Goal: Transaction & Acquisition: Purchase product/service

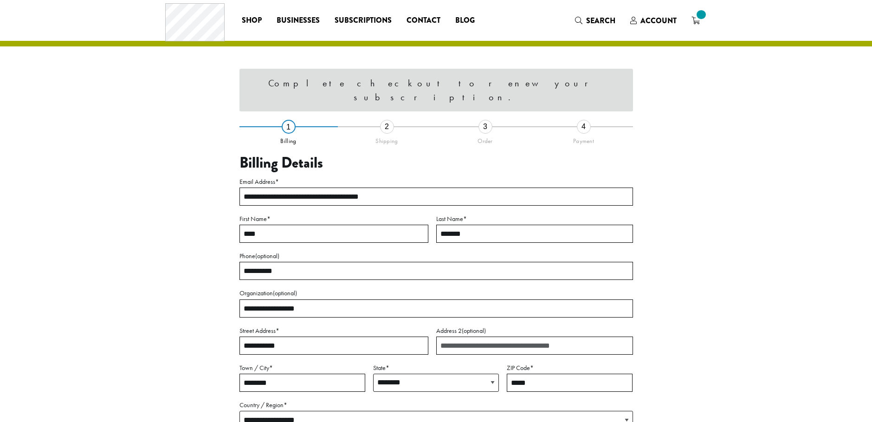
select select "**"
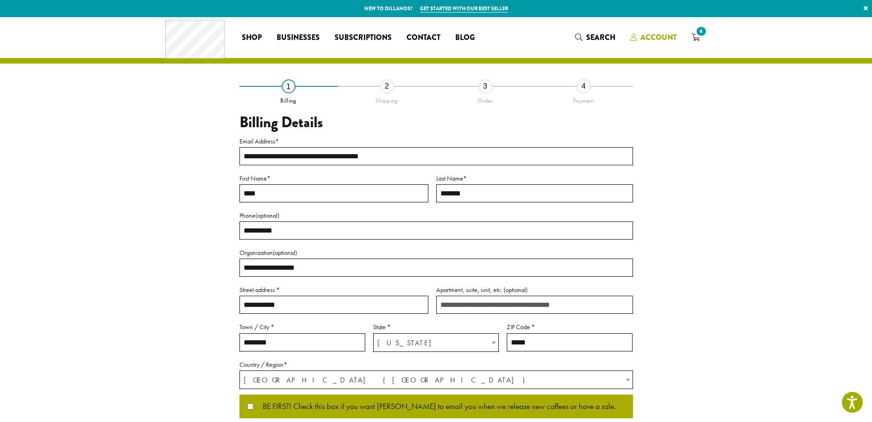
click at [674, 36] on span "Account" at bounding box center [658, 37] width 36 height 11
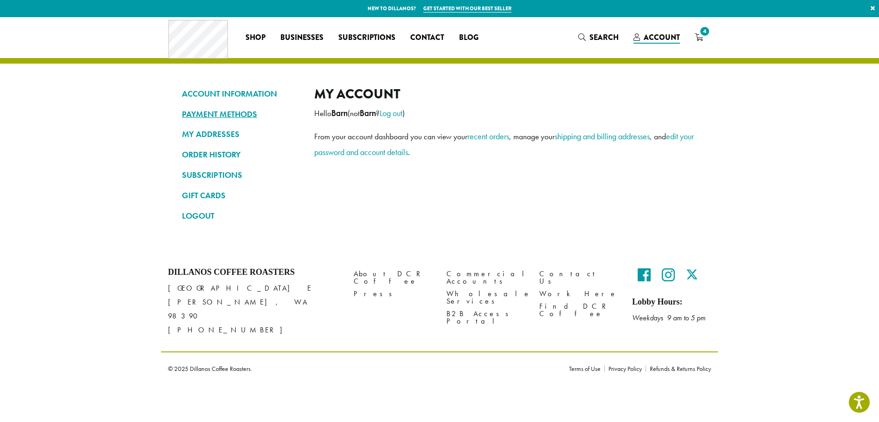
click at [234, 115] on link "PAYMENT METHODS" at bounding box center [241, 114] width 118 height 16
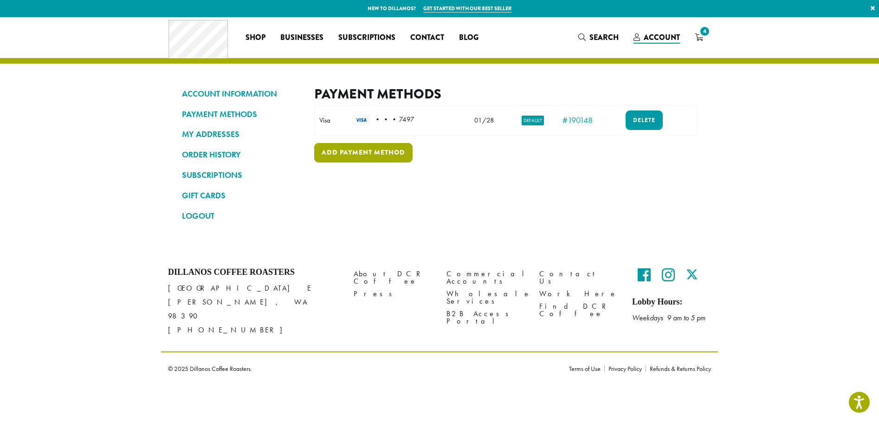
click at [381, 154] on link "Add payment method" at bounding box center [363, 152] width 98 height 19
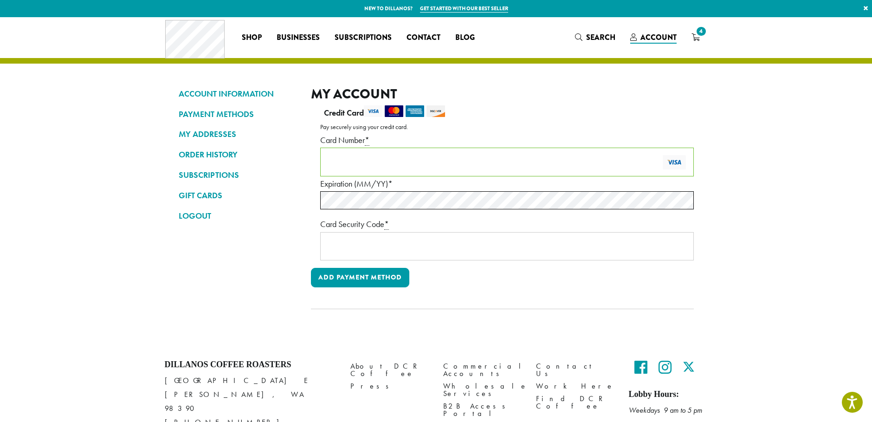
click at [550, 152] on div "Payment Info" at bounding box center [506, 162] width 373 height 29
click at [569, 278] on div "Add payment method" at bounding box center [502, 281] width 383 height 27
click at [372, 276] on button "Add payment method" at bounding box center [360, 277] width 98 height 19
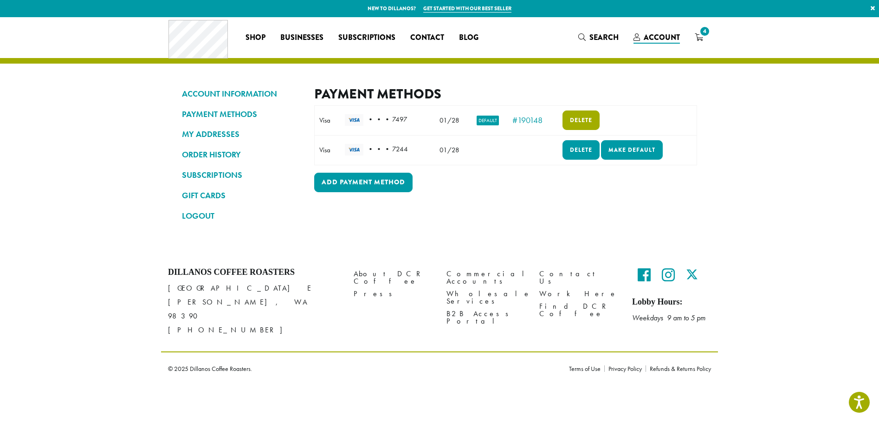
click at [585, 119] on link "Delete" at bounding box center [580, 119] width 37 height 19
click at [630, 148] on link "Make default" at bounding box center [632, 149] width 62 height 19
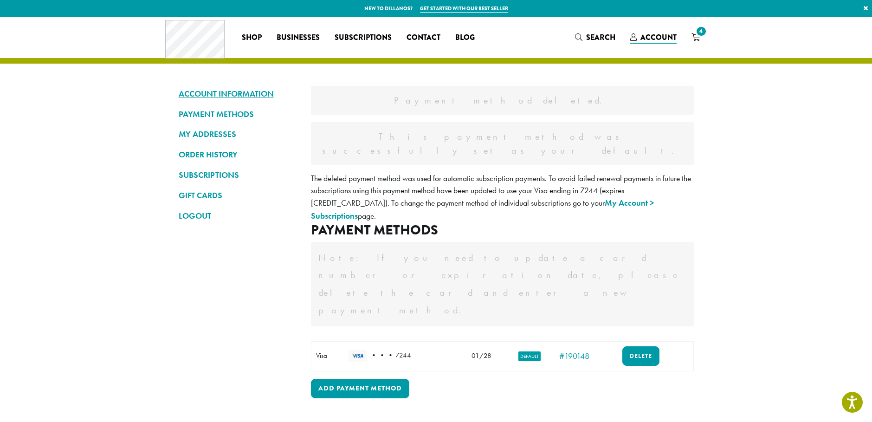
click at [239, 95] on link "ACCOUNT INFORMATION" at bounding box center [238, 94] width 118 height 16
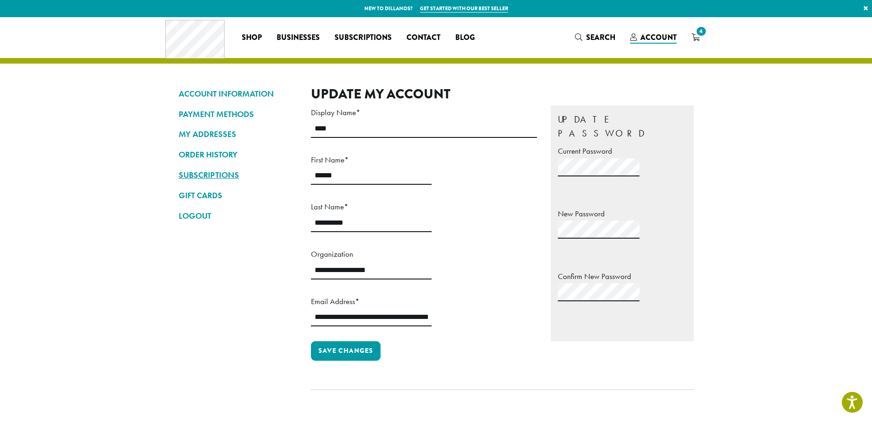
click at [223, 174] on link "SUBSCRIPTIONS" at bounding box center [238, 175] width 118 height 16
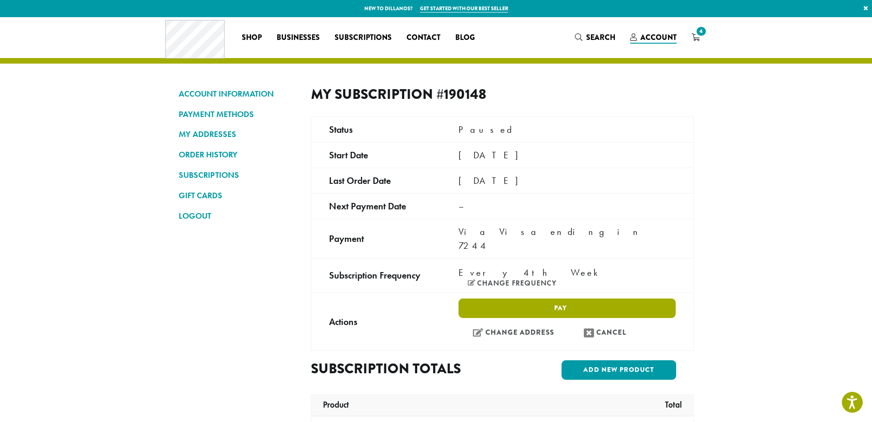
click at [572, 298] on link "Pay" at bounding box center [566, 307] width 217 height 19
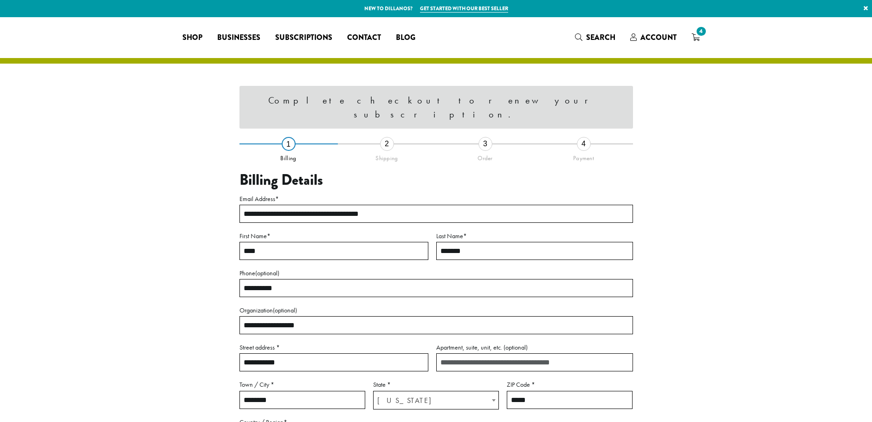
select select "**"
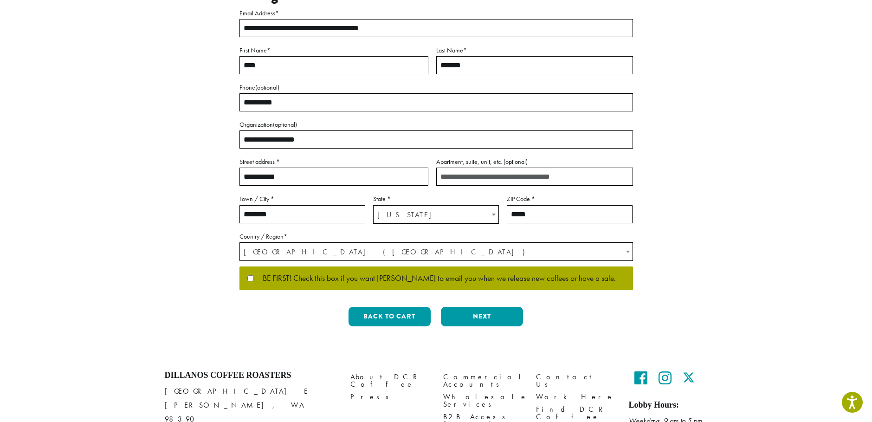
scroll to position [225, 0]
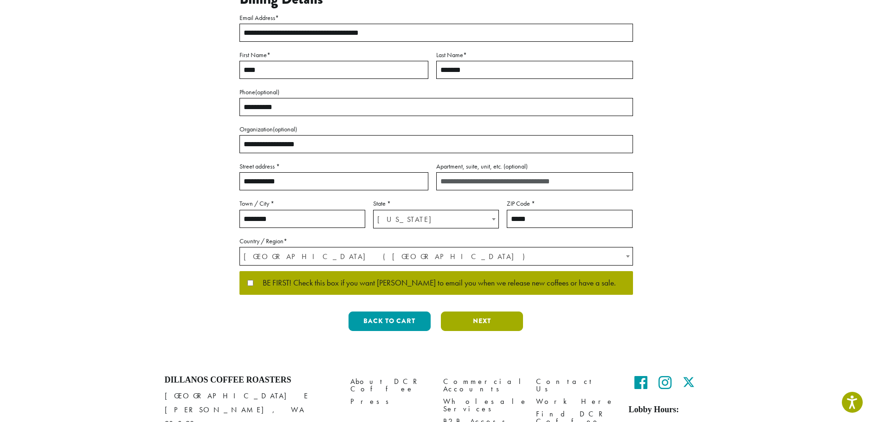
click at [469, 311] on button "Next" at bounding box center [482, 320] width 82 height 19
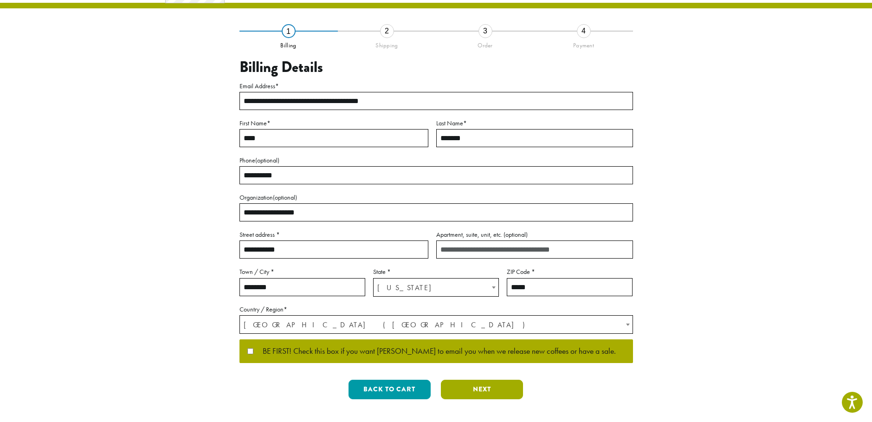
scroll to position [53, 0]
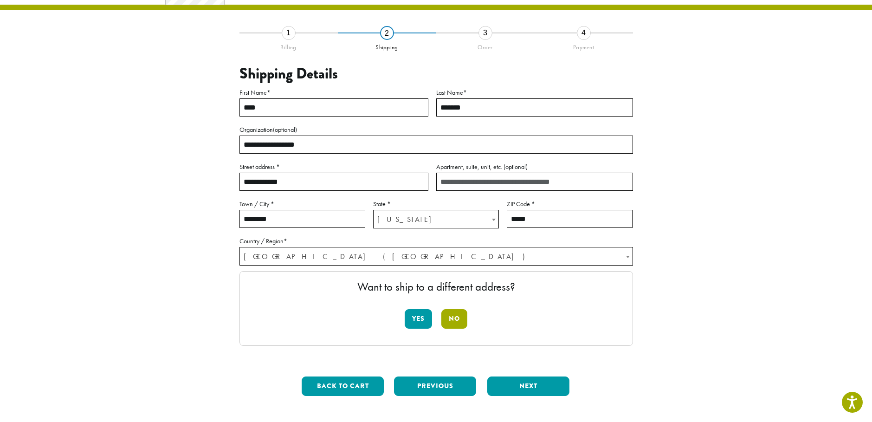
click at [459, 319] on button "No" at bounding box center [454, 318] width 26 height 19
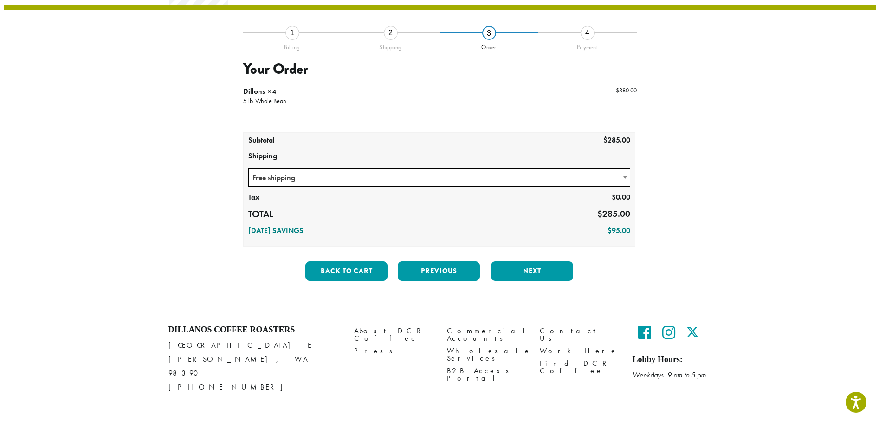
scroll to position [0, 0]
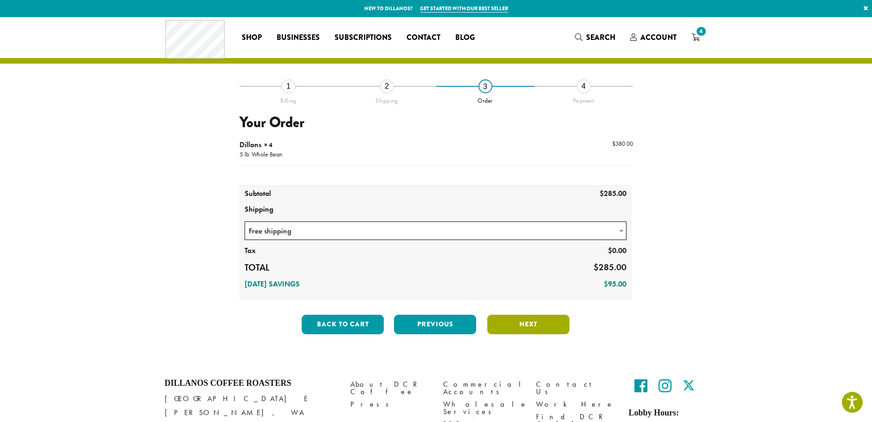
click at [537, 323] on button "Next" at bounding box center [528, 324] width 82 height 19
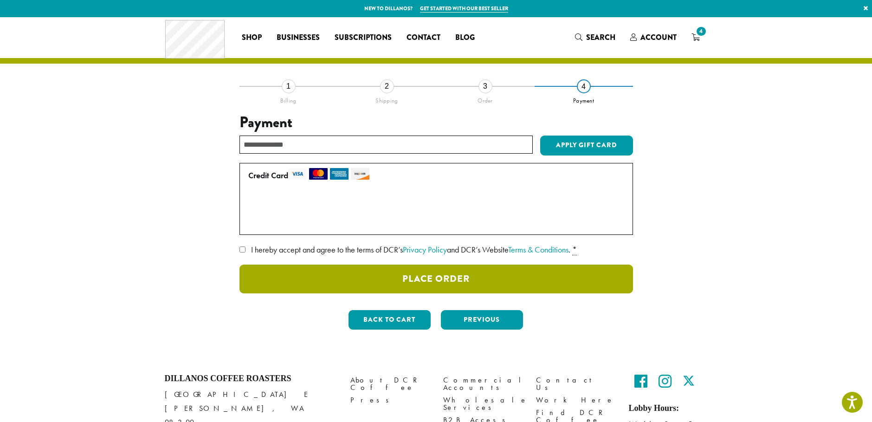
click at [436, 276] on button "Place Order" at bounding box center [435, 278] width 393 height 29
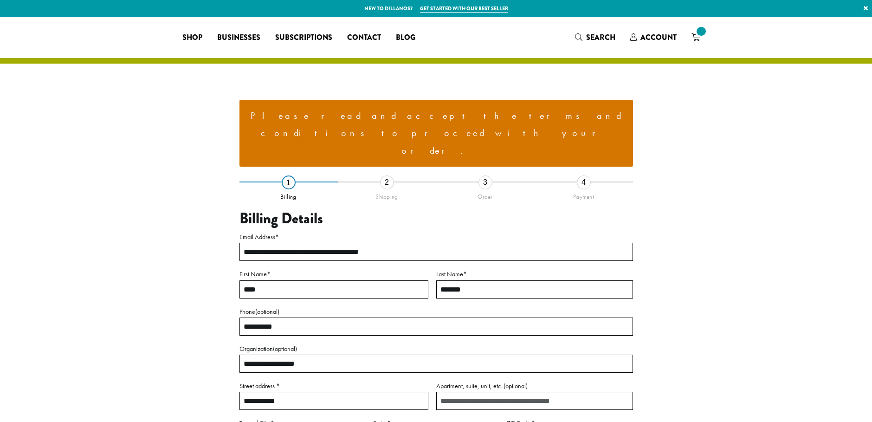
select select "**"
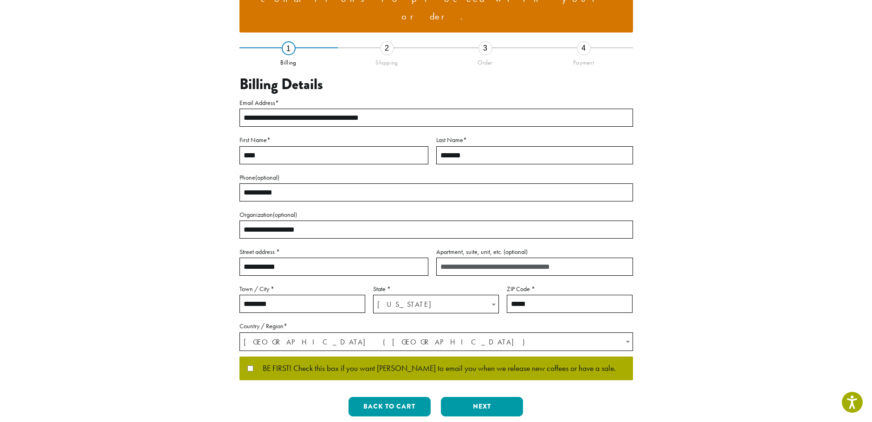
scroll to position [139, 0]
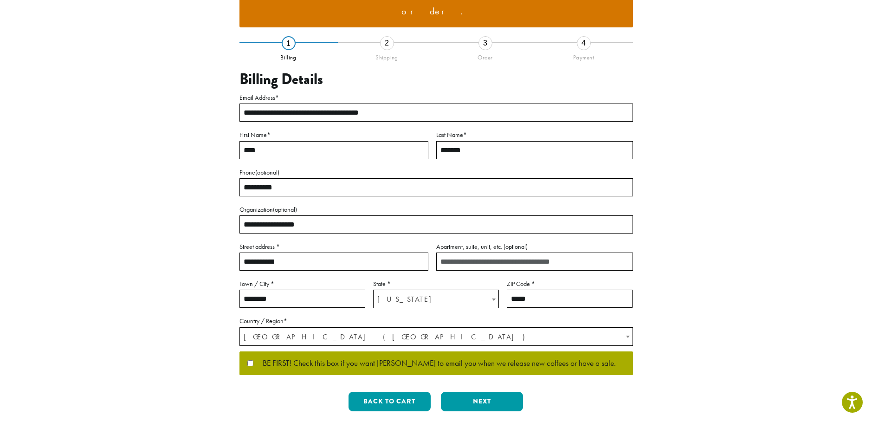
drag, startPoint x: 286, startPoint y: 226, endPoint x: 215, endPoint y: 225, distance: 71.5
click at [215, 225] on div "**********" at bounding box center [436, 183] width 529 height 472
type input "*********"
click at [477, 392] on button "Next" at bounding box center [482, 401] width 82 height 19
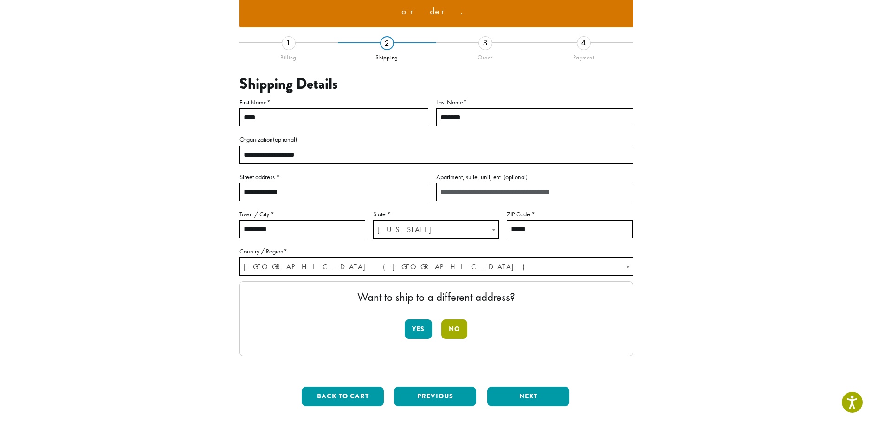
click at [456, 319] on button "No" at bounding box center [454, 328] width 26 height 19
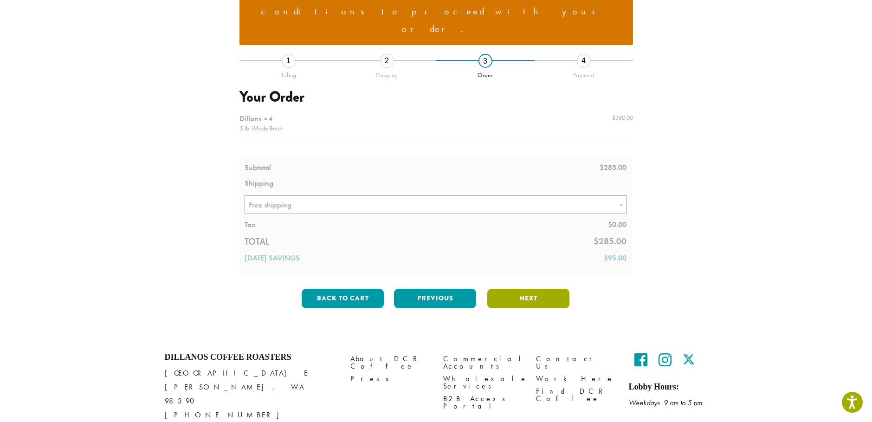
click at [527, 289] on button "Next" at bounding box center [528, 298] width 82 height 19
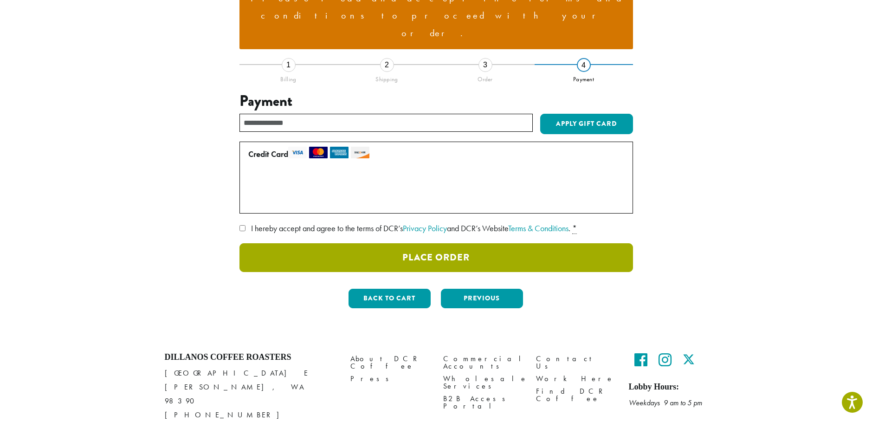
click at [558, 243] on button "Place Order" at bounding box center [435, 257] width 393 height 29
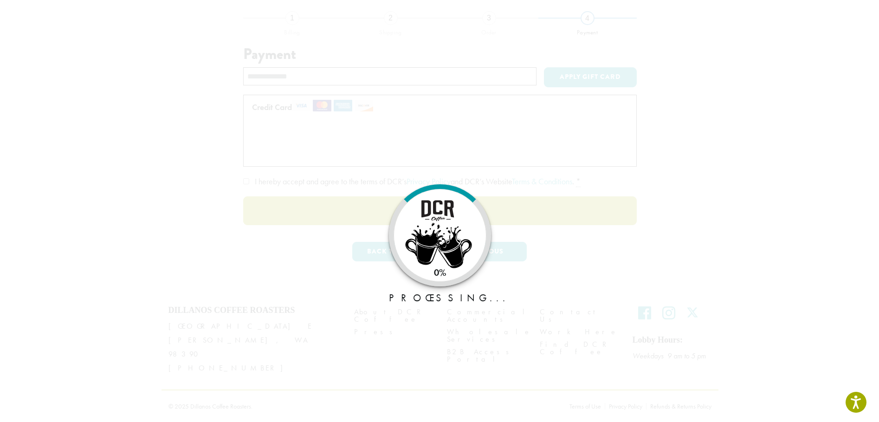
scroll to position [56, 0]
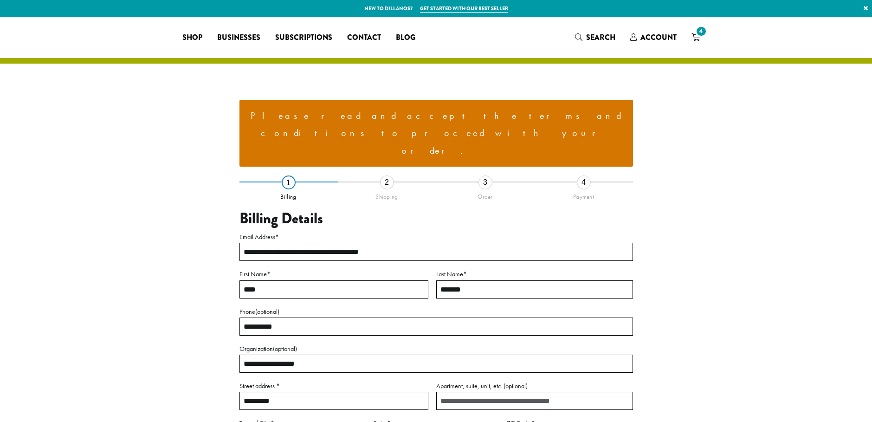
select select "**"
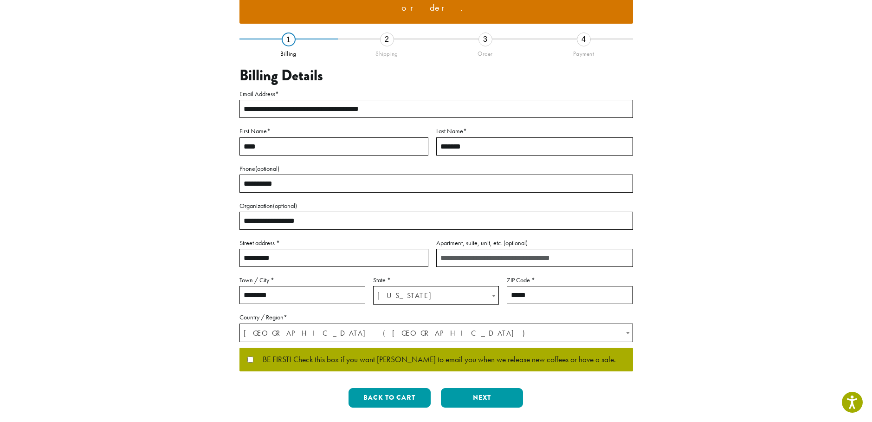
scroll to position [93, 0]
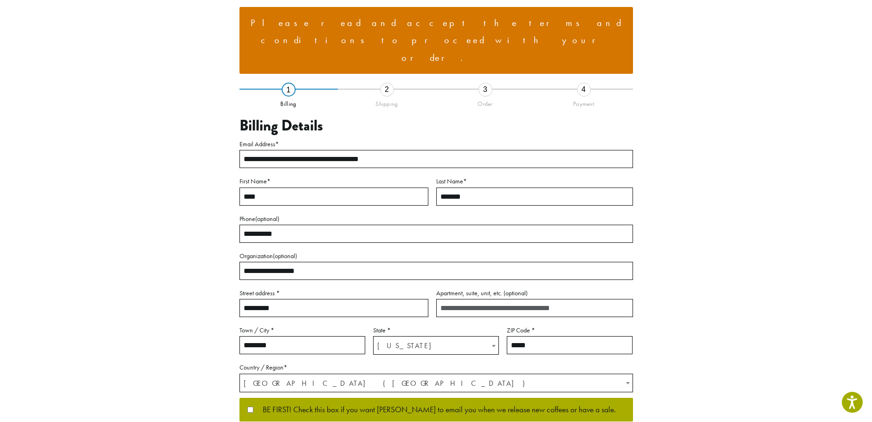
click at [292, 299] on input "*********" at bounding box center [333, 308] width 189 height 18
type input "**********"
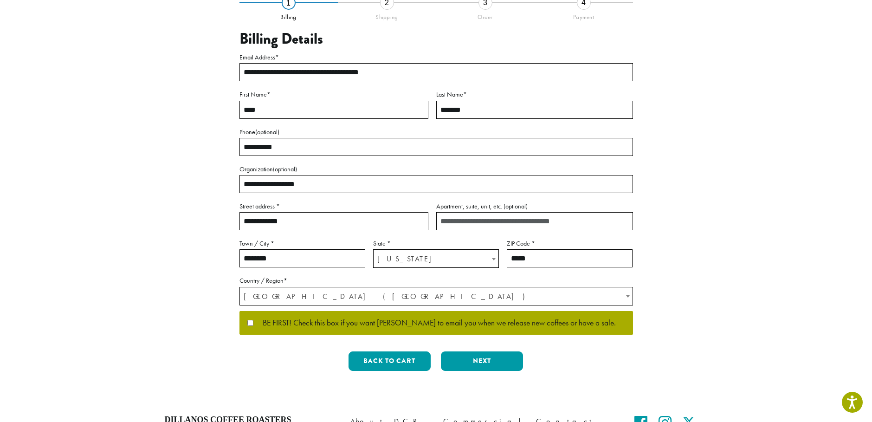
scroll to position [242, 0]
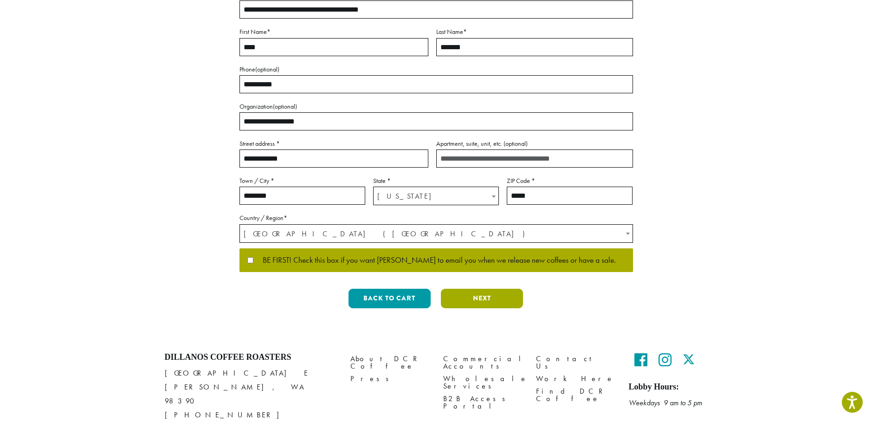
click at [486, 289] on button "Next" at bounding box center [482, 298] width 82 height 19
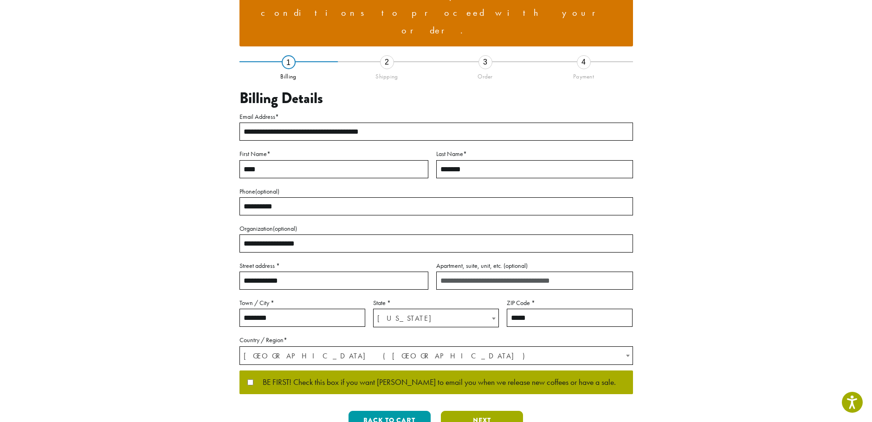
scroll to position [114, 0]
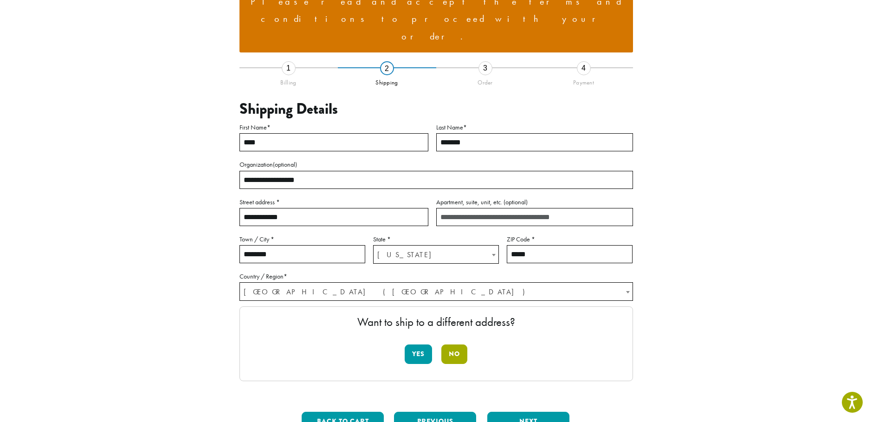
click at [456, 344] on button "No" at bounding box center [454, 353] width 26 height 19
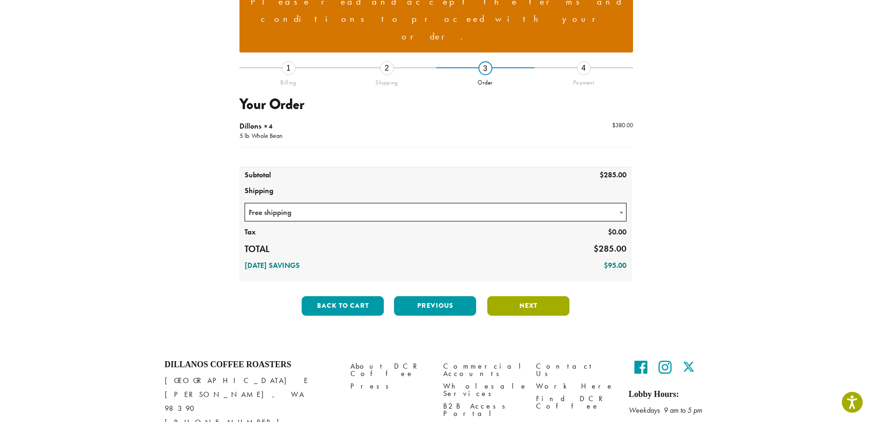
click at [534, 296] on button "Next" at bounding box center [528, 305] width 82 height 19
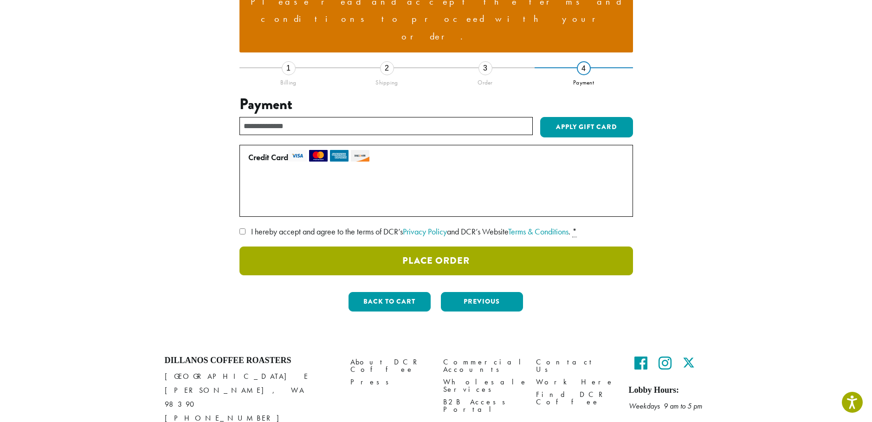
click at [433, 246] on button "Place Order" at bounding box center [435, 260] width 393 height 29
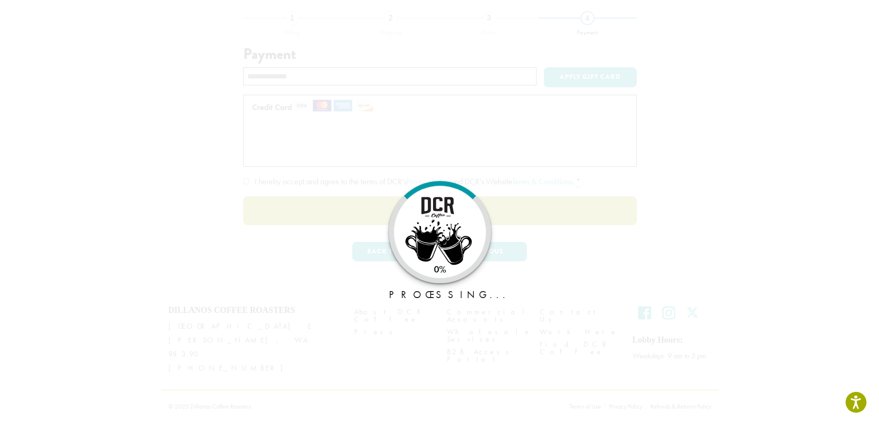
scroll to position [56, 0]
